Goal: Information Seeking & Learning: Find specific fact

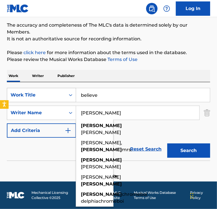
click at [46, 97] on div "Work Title" at bounding box center [36, 94] width 51 height 7
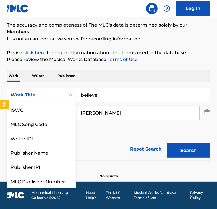
scroll to position [14, 0]
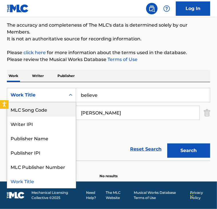
click at [90, 95] on input "believe" at bounding box center [143, 95] width 134 height 14
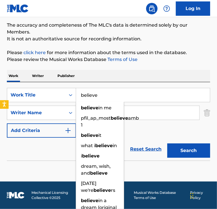
click at [90, 95] on input "believe" at bounding box center [143, 95] width 134 height 14
click at [89, 95] on input "believe" at bounding box center [143, 95] width 134 height 14
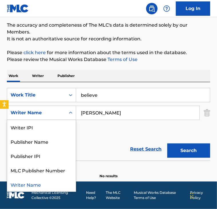
click at [48, 110] on div "Writer Name" at bounding box center [36, 112] width 51 height 7
click at [73, 96] on icon "Search Form" at bounding box center [71, 95] width 6 height 6
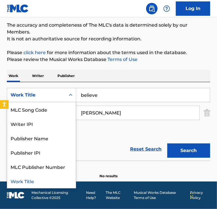
click at [98, 97] on input "believe" at bounding box center [143, 95] width 134 height 14
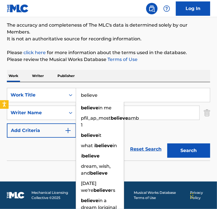
click at [98, 96] on input "believe" at bounding box center [143, 95] width 134 height 14
paste input "[PERSON_NAME]"
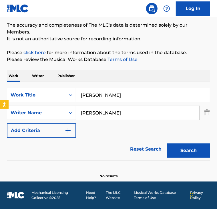
click at [156, 96] on input "[PERSON_NAME]" at bounding box center [143, 95] width 134 height 14
type input "[PERSON_NAME]"
click at [48, 96] on div "Work Title" at bounding box center [36, 94] width 51 height 7
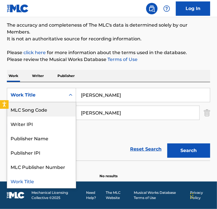
click at [35, 76] on p "Writer" at bounding box center [37, 76] width 15 height 12
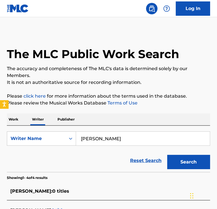
click at [114, 139] on input "[PERSON_NAME]" at bounding box center [143, 138] width 134 height 14
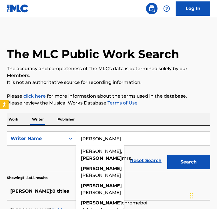
click at [113, 139] on input "[PERSON_NAME]" at bounding box center [143, 138] width 134 height 14
paste input "[PERSON_NAME]"
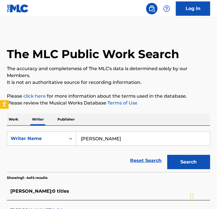
type input "[PERSON_NAME]"
click at [186, 158] on button "Search" at bounding box center [188, 162] width 43 height 14
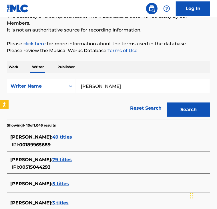
scroll to position [69, 0]
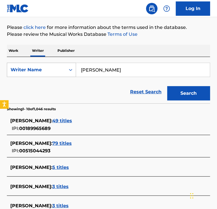
click at [48, 74] on div "Writer Name" at bounding box center [36, 69] width 58 height 11
click at [13, 48] on p "Work" at bounding box center [13, 51] width 13 height 12
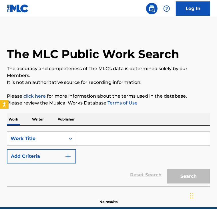
click at [89, 141] on input "Search Form" at bounding box center [143, 138] width 134 height 14
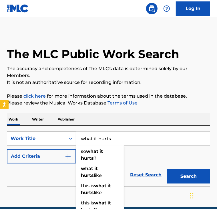
type input "what it hurts"
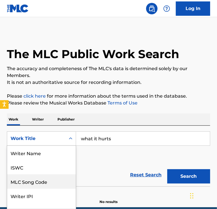
scroll to position [20, 0]
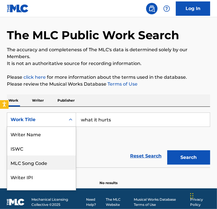
click at [22, 127] on div "8 results available. Use Up and Down to choose options, press Enter to select t…" at bounding box center [41, 119] width 69 height 14
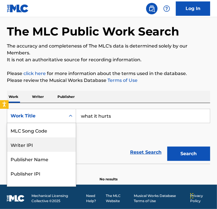
scroll to position [23, 0]
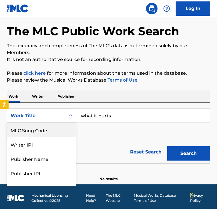
click at [21, 115] on div "Work Title" at bounding box center [36, 115] width 51 height 7
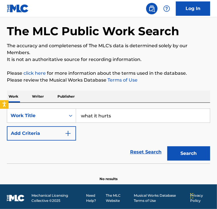
click at [28, 116] on div "Work Title" at bounding box center [36, 115] width 51 height 7
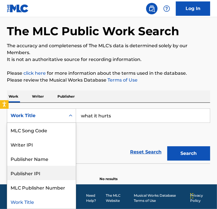
scroll to position [0, 0]
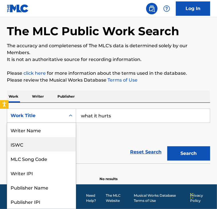
click at [35, 149] on div "ISWC" at bounding box center [41, 144] width 69 height 14
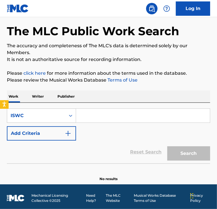
click at [105, 114] on input "Search Form" at bounding box center [143, 116] width 134 height 14
paste input "T3272868909"
click at [116, 118] on input "T3272868909" at bounding box center [143, 116] width 134 height 14
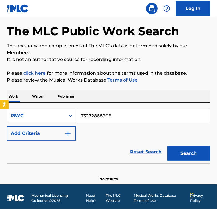
type input "T3272868909"
click at [198, 158] on button "Search" at bounding box center [188, 153] width 43 height 14
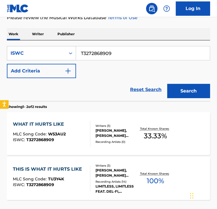
scroll to position [87, 0]
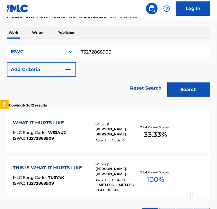
click at [57, 125] on div "WHAT IT HURTS LIKE" at bounding box center [40, 122] width 54 height 7
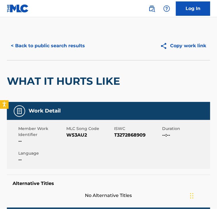
click at [71, 136] on span "W53AU2" at bounding box center [89, 134] width 47 height 7
copy span "W53AU2"
click at [133, 137] on span "T3272868909" at bounding box center [137, 134] width 47 height 7
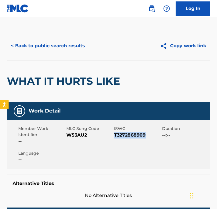
click at [133, 137] on span "T3272868909" at bounding box center [137, 134] width 47 height 7
copy span "T3272868909"
click at [30, 47] on button "< Back to public search results" at bounding box center [48, 46] width 82 height 14
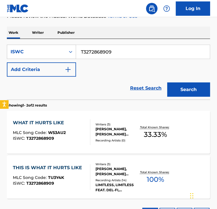
drag, startPoint x: 124, startPoint y: 49, endPoint x: 76, endPoint y: 42, distance: 48.8
click at [76, 42] on div "SearchWithCriteria40eeb9b9-7427-4553-b053-a5a56e0239e7 ISWC T3272868909 Add Cri…" at bounding box center [108, 69] width 203 height 61
paste input "58"
type input "T3272868589"
click at [194, 85] on button "Search" at bounding box center [188, 89] width 43 height 14
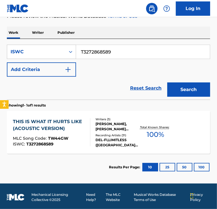
click at [47, 122] on div "THIS IS WHAT IT HURTS LIKE (ACOUSTIC VERSION)" at bounding box center [49, 125] width 72 height 14
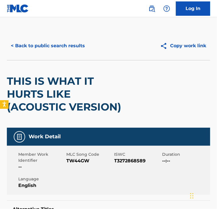
click at [80, 163] on span "TW44GW" at bounding box center [89, 160] width 47 height 7
copy span "TW44GW"
click at [79, 160] on span "TW44GW" at bounding box center [89, 160] width 47 height 7
click at [78, 160] on span "TW44GW" at bounding box center [89, 160] width 47 height 7
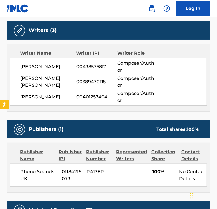
scroll to position [212, 0]
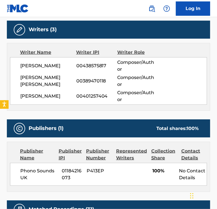
click at [29, 172] on span "Phono Sounds UK" at bounding box center [38, 174] width 37 height 14
click at [29, 176] on span "Phono Sounds UK" at bounding box center [38, 174] width 37 height 14
copy div "Phono Sounds UK"
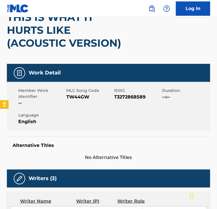
scroll to position [0, 0]
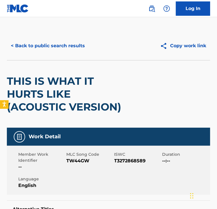
click at [45, 46] on button "< Back to public search results" at bounding box center [48, 46] width 82 height 14
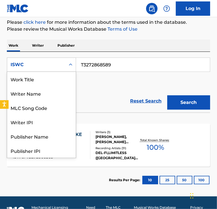
click at [54, 68] on div "ISWC" at bounding box center [36, 64] width 58 height 11
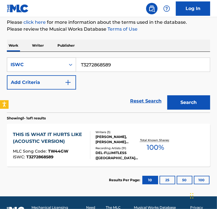
click at [13, 45] on p "Work" at bounding box center [13, 45] width 13 height 12
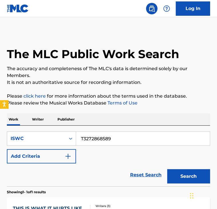
click at [101, 137] on input "T3272868589" at bounding box center [143, 138] width 134 height 14
paste input "199707983"
click at [193, 179] on button "Search" at bounding box center [188, 176] width 43 height 14
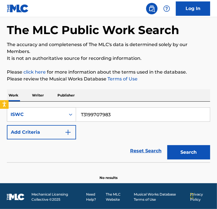
scroll to position [26, 0]
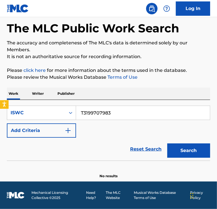
click at [106, 113] on input "T3199707983" at bounding box center [143, 113] width 134 height 14
paste input "21173190"
click at [179, 152] on button "Search" at bounding box center [188, 150] width 43 height 14
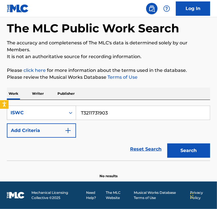
click at [58, 111] on div "ISWC" at bounding box center [36, 112] width 51 height 7
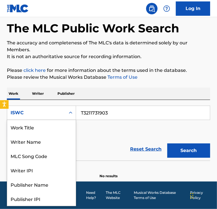
scroll to position [29, 0]
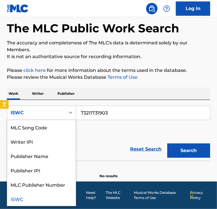
click at [58, 111] on div "ISWC" at bounding box center [36, 112] width 51 height 7
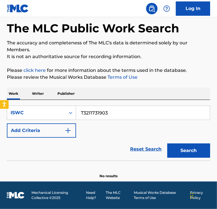
click at [96, 111] on input "T3211731903" at bounding box center [143, 113] width 134 height 14
paste input "32614125"
type input "T3232614125"
click at [184, 147] on button "Search" at bounding box center [188, 150] width 43 height 14
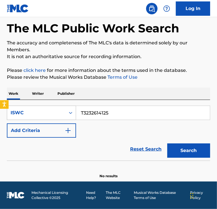
click at [45, 117] on div "ISWC" at bounding box center [36, 112] width 58 height 11
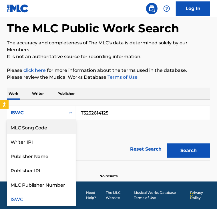
scroll to position [0, 0]
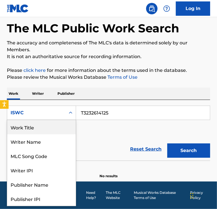
click at [37, 129] on div "Work Title" at bounding box center [41, 127] width 69 height 14
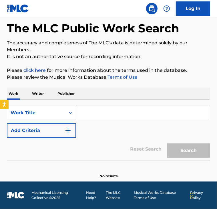
click at [87, 115] on input "Search Form" at bounding box center [143, 113] width 134 height 14
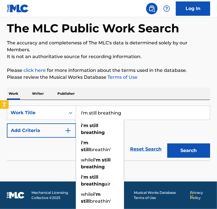
type input "i'm still breathing"
click at [31, 136] on button "Add Criteria" at bounding box center [41, 130] width 69 height 14
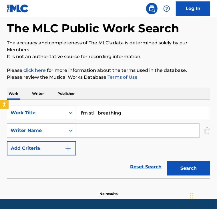
click at [107, 134] on input "Search Form" at bounding box center [137, 130] width 123 height 14
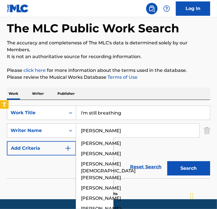
type input "[PERSON_NAME]"
click at [167, 161] on button "Search" at bounding box center [188, 168] width 43 height 14
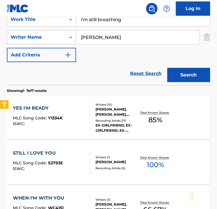
scroll to position [156, 0]
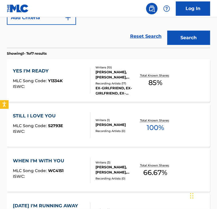
drag, startPoint x: 48, startPoint y: 37, endPoint x: 49, endPoint y: 39, distance: 3.1
click at [50, 37] on div "Reset Search Search" at bounding box center [108, 36] width 203 height 23
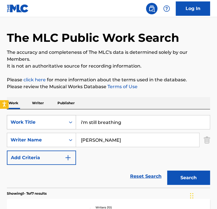
click at [50, 129] on div "Work Title" at bounding box center [41, 122] width 69 height 14
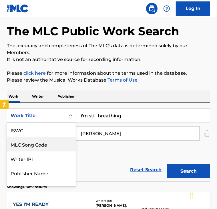
click at [38, 134] on div "ISWC" at bounding box center [41, 130] width 69 height 14
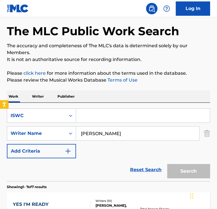
click at [94, 115] on input "Search Form" at bounding box center [143, 116] width 134 height 14
paste input "T3199716279"
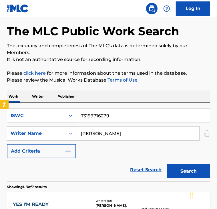
click at [196, 174] on button "Search" at bounding box center [188, 171] width 43 height 14
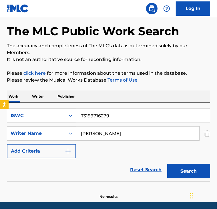
click at [202, 137] on div "SearchWithCriteria8fd1ab17-9927-4791-b3f4-c3db3b832f2b Writer Name [PERSON_NAME]" at bounding box center [108, 133] width 203 height 14
click at [207, 136] on img "Search Form" at bounding box center [207, 133] width 6 height 14
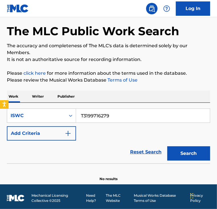
click at [191, 156] on button "Search" at bounding box center [188, 153] width 43 height 14
click at [105, 117] on input "T3199716279" at bounding box center [143, 116] width 134 height 14
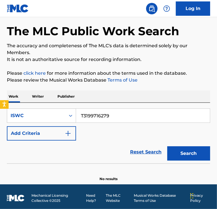
paste input "280331268"
click at [204, 154] on button "Search" at bounding box center [188, 153] width 43 height 14
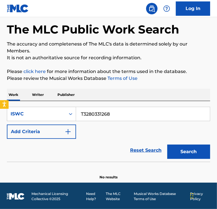
scroll to position [26, 0]
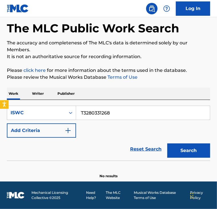
click at [96, 108] on input "T3280331268" at bounding box center [143, 113] width 134 height 14
click at [95, 109] on input "T3280331268" at bounding box center [143, 113] width 134 height 14
paste input "166"
type input "T3280331166"
click at [180, 146] on button "Search" at bounding box center [188, 150] width 43 height 14
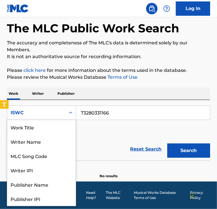
click at [63, 118] on div "ISWC" at bounding box center [41, 112] width 69 height 14
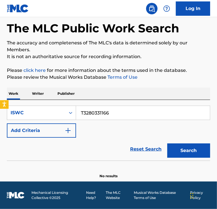
click at [35, 96] on p "Writer" at bounding box center [37, 93] width 15 height 12
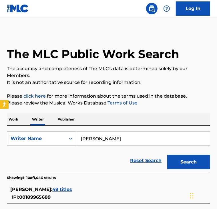
click at [11, 116] on p "Work" at bounding box center [13, 119] width 13 height 12
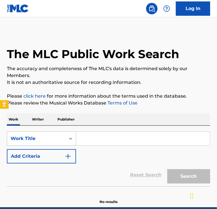
click at [33, 141] on div "Work Title" at bounding box center [41, 138] width 69 height 14
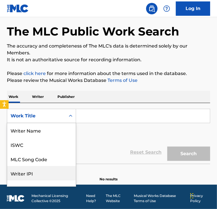
scroll to position [29, 0]
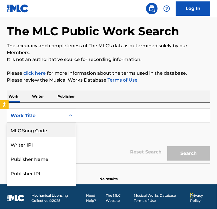
click at [86, 117] on input "Search Form" at bounding box center [143, 116] width 134 height 14
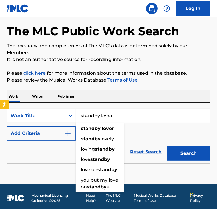
type input "standby lover"
click at [167, 146] on button "Search" at bounding box center [188, 153] width 43 height 14
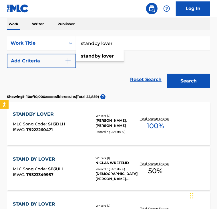
scroll to position [103, 0]
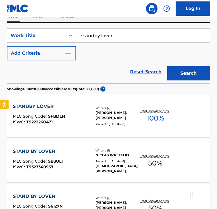
click at [110, 119] on div "[PERSON_NAME], [PERSON_NAME]" at bounding box center [117, 115] width 43 height 10
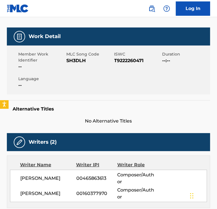
scroll to position [136, 0]
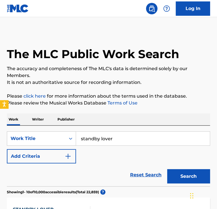
drag, startPoint x: 132, startPoint y: 142, endPoint x: 73, endPoint y: 119, distance: 64.1
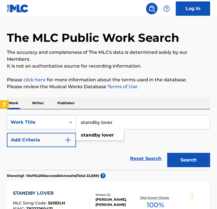
click at [28, 129] on div "Work Title" at bounding box center [41, 122] width 69 height 14
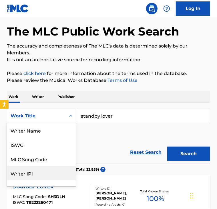
scroll to position [29, 0]
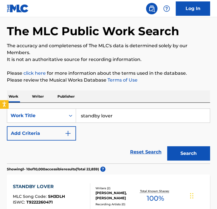
click at [23, 110] on div "Work Title" at bounding box center [36, 115] width 58 height 11
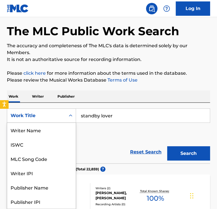
click at [29, 116] on div "Work Title" at bounding box center [36, 115] width 51 height 7
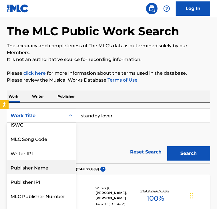
scroll to position [0, 0]
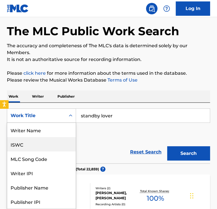
click at [31, 149] on div "ISWC" at bounding box center [41, 144] width 69 height 14
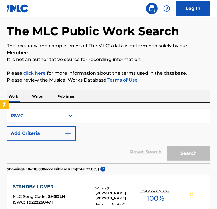
click at [93, 115] on input "Search Form" at bounding box center [143, 116] width 134 height 14
paste input "T9232560100"
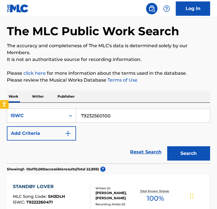
type input "T9232560100"
click at [199, 153] on button "Search" at bounding box center [188, 153] width 43 height 14
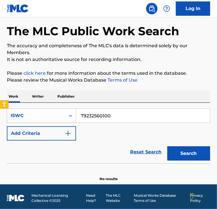
click at [51, 119] on div "ISWC" at bounding box center [36, 115] width 58 height 11
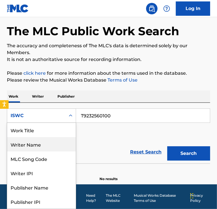
click at [33, 131] on div "Work Title" at bounding box center [41, 130] width 69 height 14
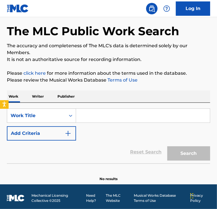
click at [87, 116] on input "Search Form" at bounding box center [143, 116] width 134 height 14
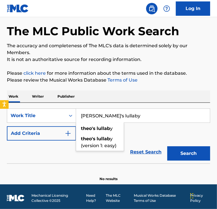
type input "[PERSON_NAME]'s lullaby"
click at [167, 146] on button "Search" at bounding box center [188, 153] width 43 height 14
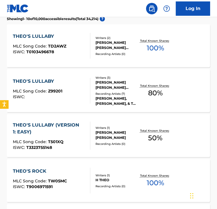
scroll to position [173, 0]
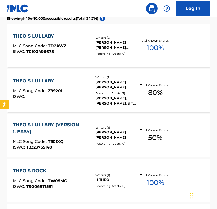
click at [131, 104] on div "[PERSON_NAME], [PERSON_NAME], & THE [PERSON_NAME], [PERSON_NAME], [PERSON_NAME]…" at bounding box center [117, 100] width 43 height 10
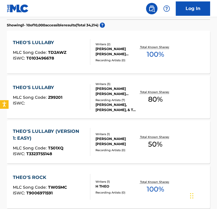
scroll to position [162, 0]
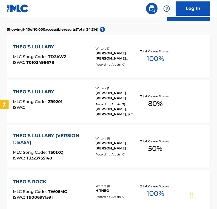
click at [81, 67] on div "THEO'S LULLABY MLC Song Code : TD2AWZ ISWC : T0103496678" at bounding box center [51, 56] width 77 height 26
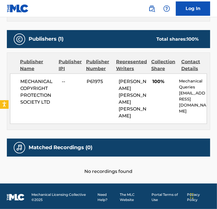
scroll to position [266, 0]
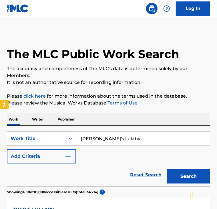
click at [11, 40] on div "The MLC Public Work Search" at bounding box center [108, 50] width 203 height 39
click at [27, 31] on div "The MLC Public Work Search" at bounding box center [108, 50] width 203 height 39
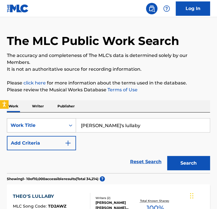
click at [34, 132] on div "Work Title" at bounding box center [41, 125] width 69 height 14
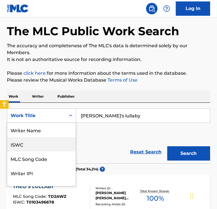
click at [26, 146] on div "ISWC" at bounding box center [41, 144] width 69 height 14
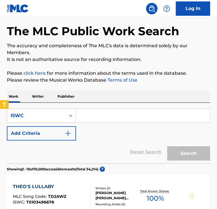
click at [103, 117] on input "Search Form" at bounding box center [143, 116] width 134 height 14
paste input "T3280336332"
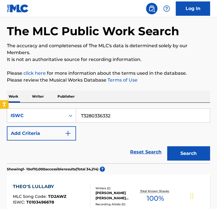
type input "T3280336332"
click at [208, 152] on button "Search" at bounding box center [188, 153] width 43 height 14
